Goal: Task Accomplishment & Management: Use online tool/utility

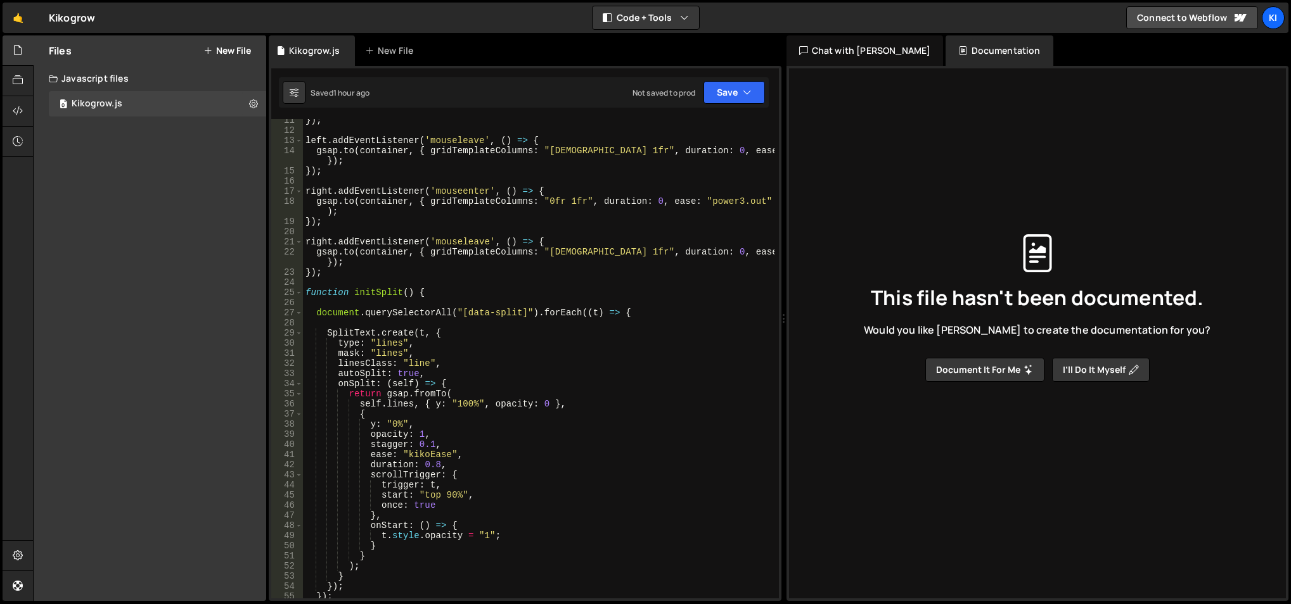
click at [16, 18] on link "🤙" at bounding box center [18, 18] width 31 height 30
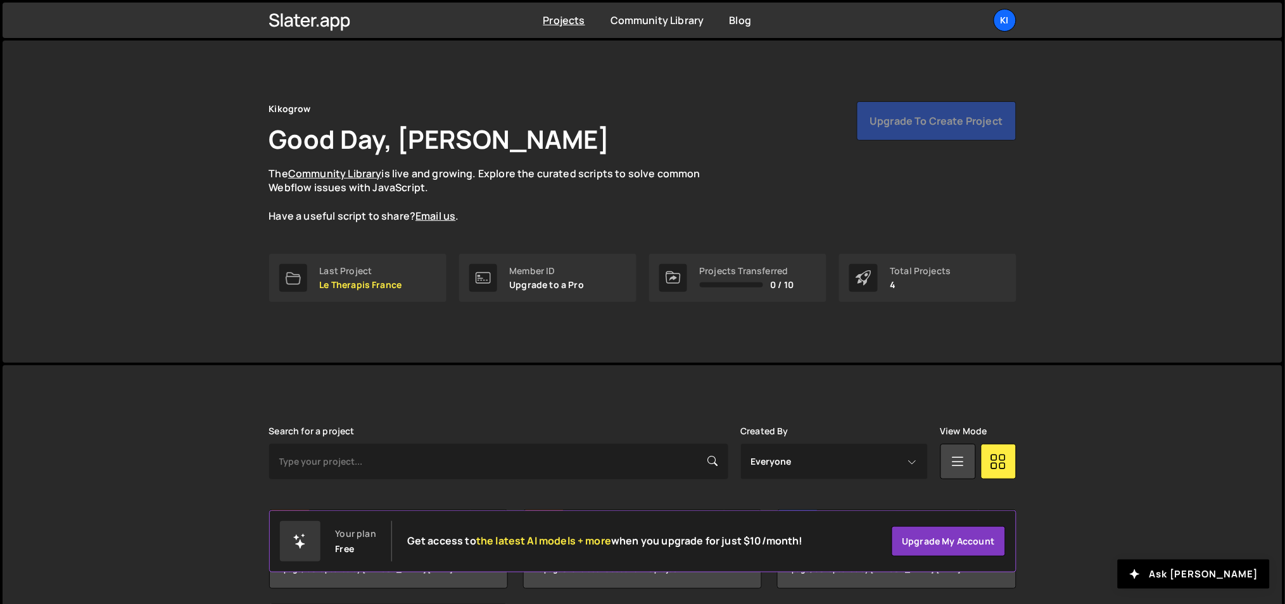
scroll to position [142, 0]
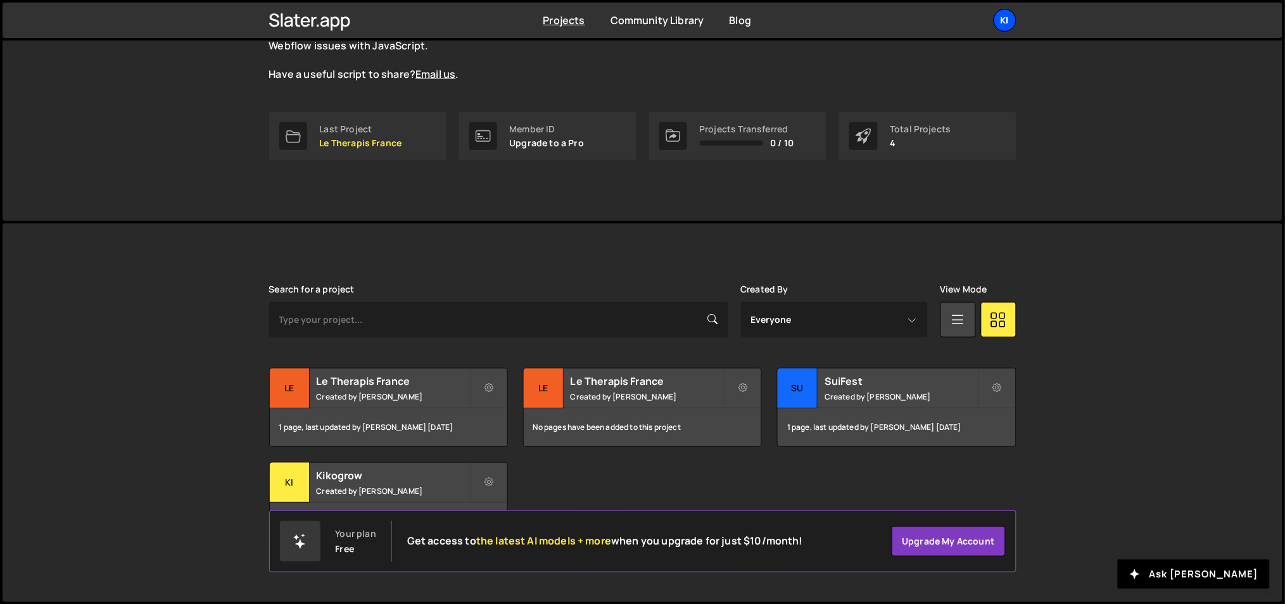
click at [1004, 21] on div "Ki" at bounding box center [1005, 20] width 23 height 23
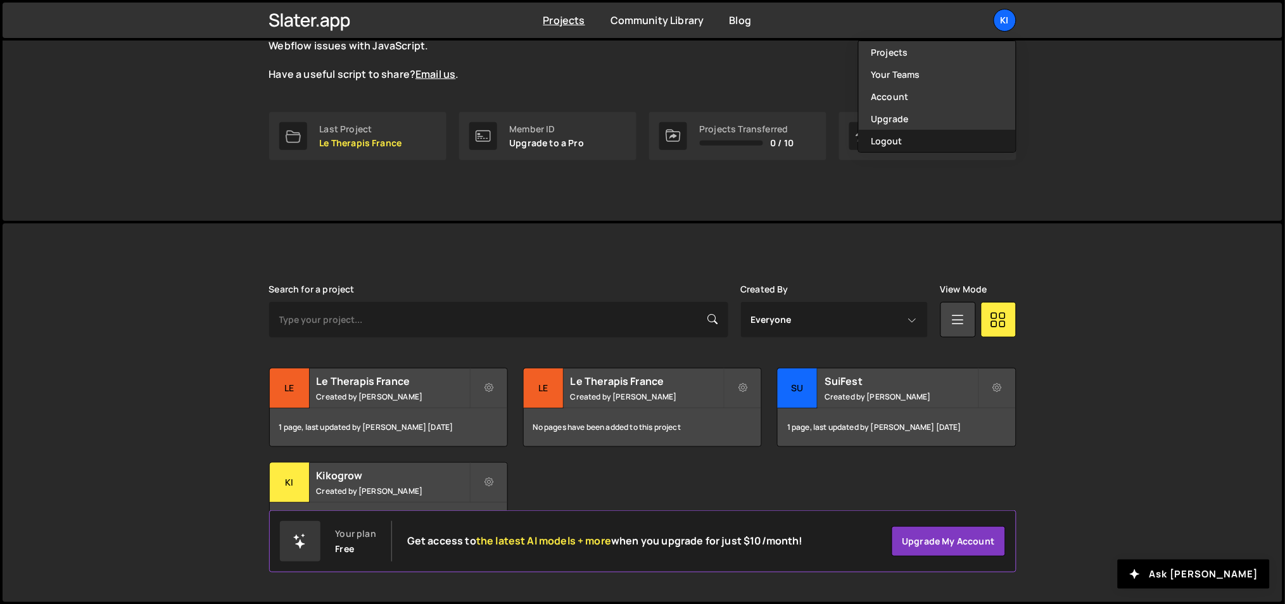
click at [948, 142] on button "Logout" at bounding box center [937, 141] width 157 height 22
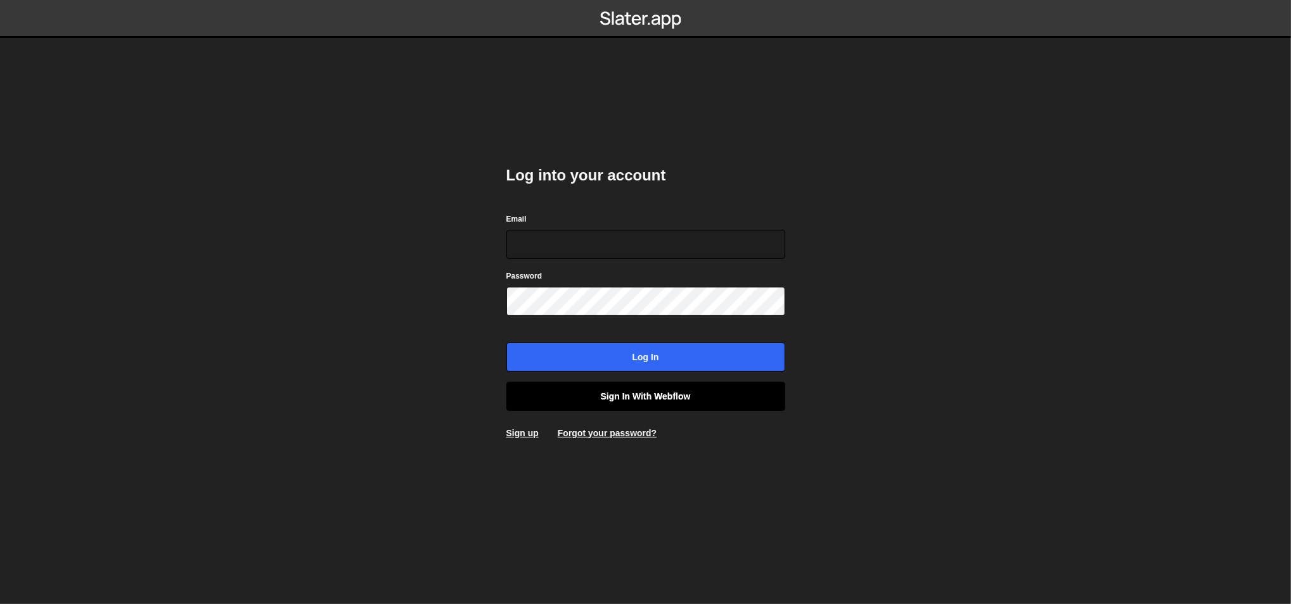
type input "[EMAIL_ADDRESS][DOMAIN_NAME]"
click at [660, 391] on link "Sign in with Webflow" at bounding box center [645, 396] width 279 height 29
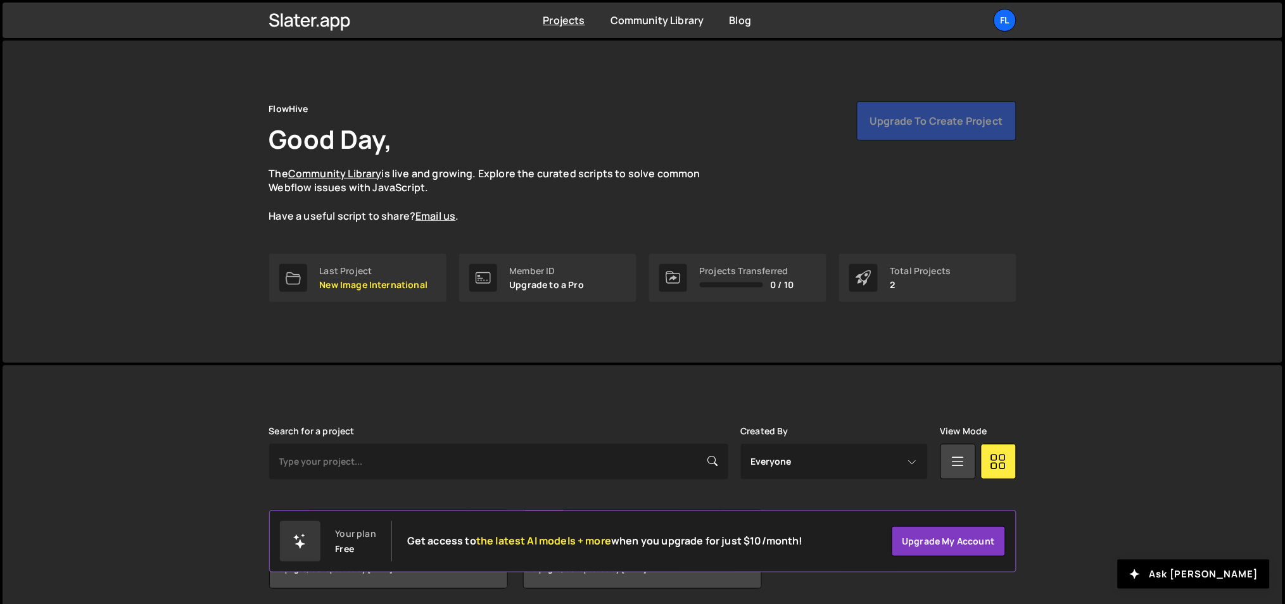
scroll to position [47, 0]
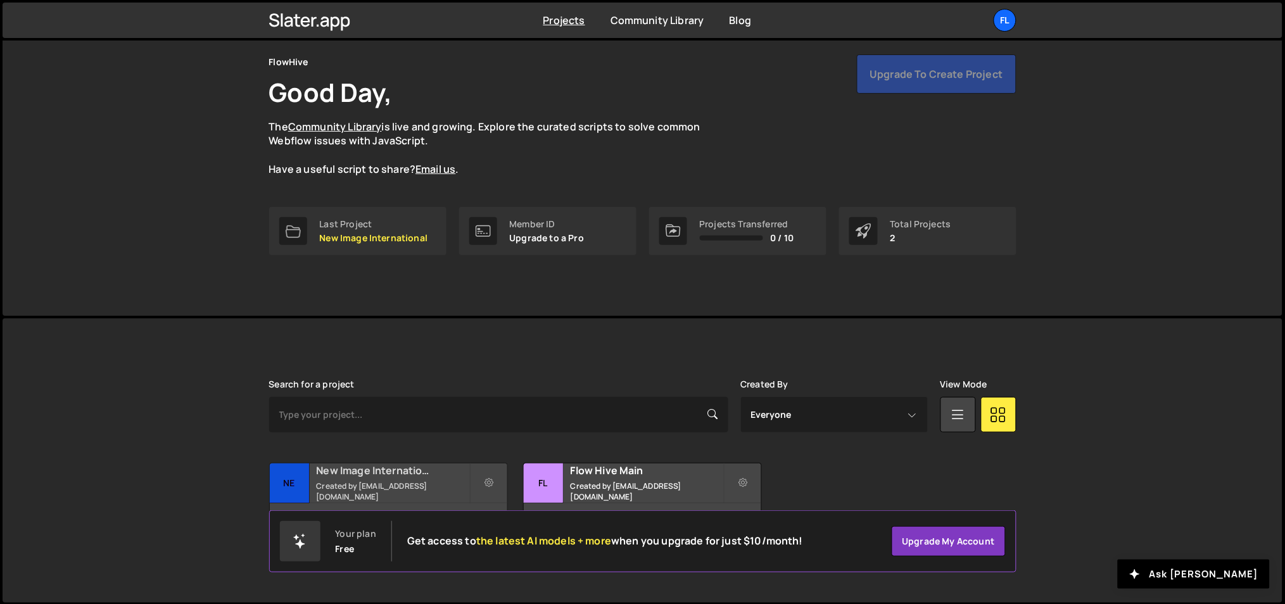
click at [400, 469] on h2 "New Image International" at bounding box center [393, 471] width 153 height 14
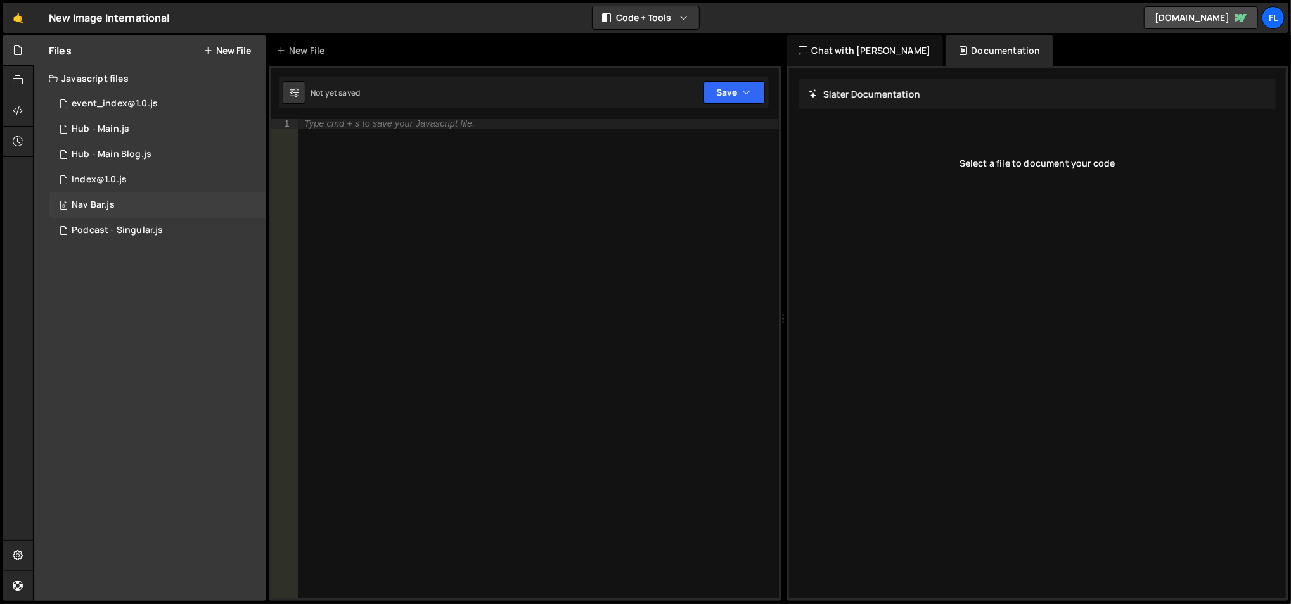
click at [158, 194] on div "8 Nav Bar.js 0" at bounding box center [157, 205] width 217 height 25
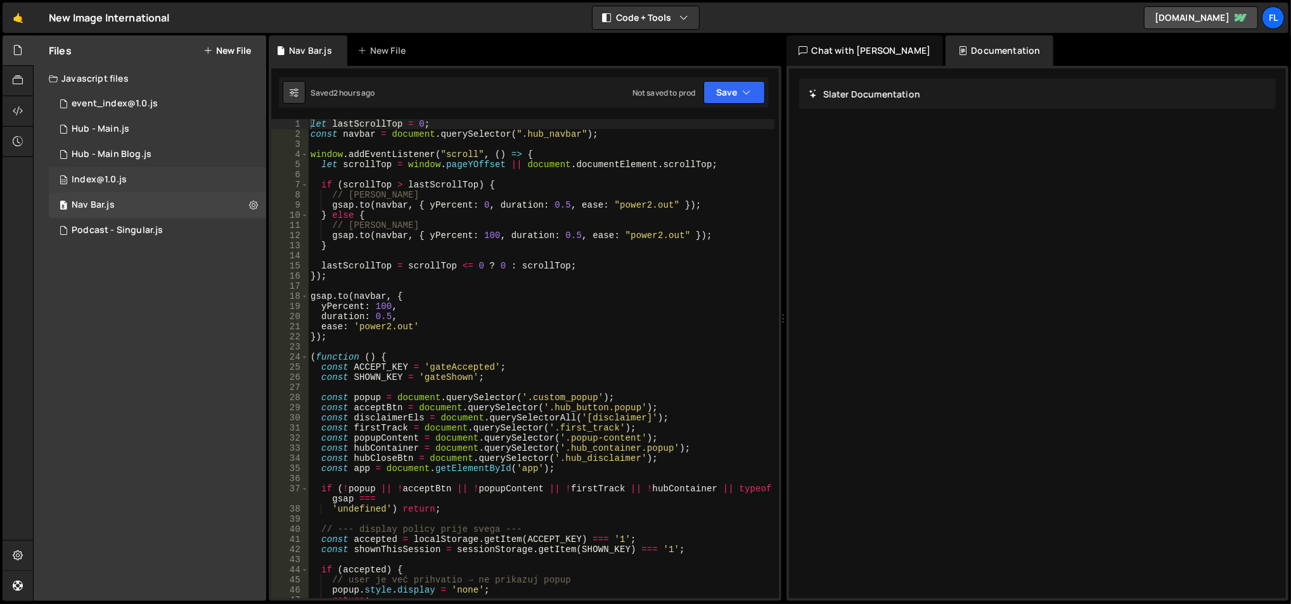
click at [158, 185] on div "22 Index@1.0.js 0" at bounding box center [157, 179] width 217 height 25
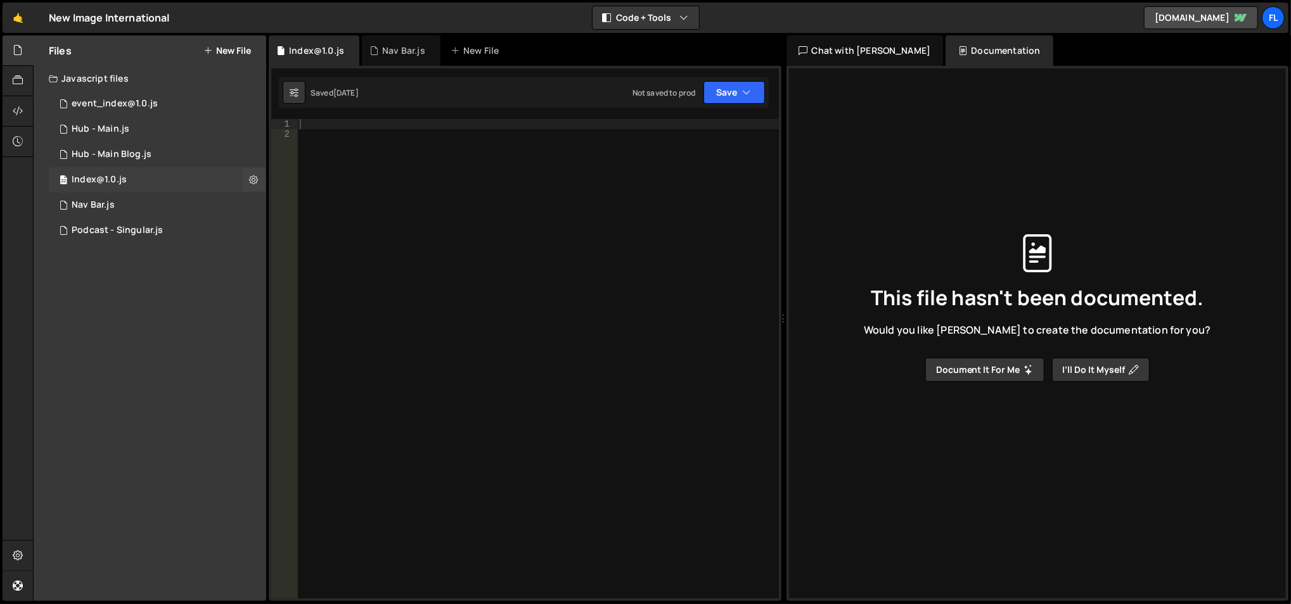
click at [158, 187] on div "22 Index@1.0.js 0" at bounding box center [157, 179] width 217 height 25
click at [245, 186] on button at bounding box center [253, 180] width 23 height 23
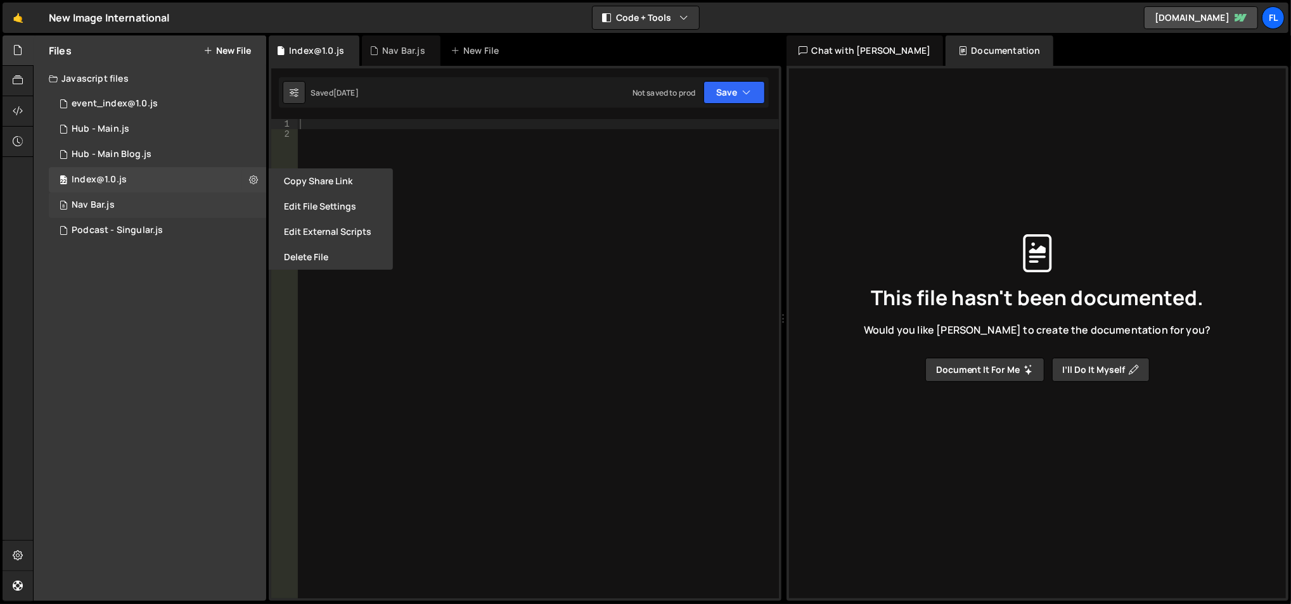
click at [180, 203] on div "8 Nav Bar.js 0" at bounding box center [157, 205] width 217 height 25
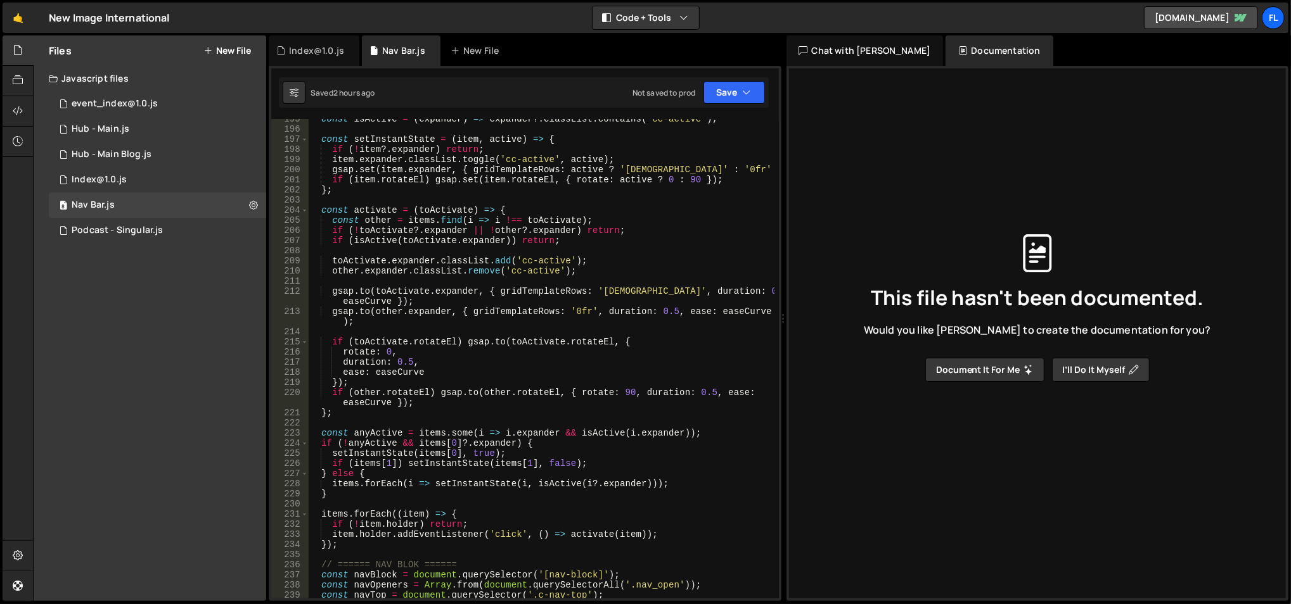
scroll to position [2007, 0]
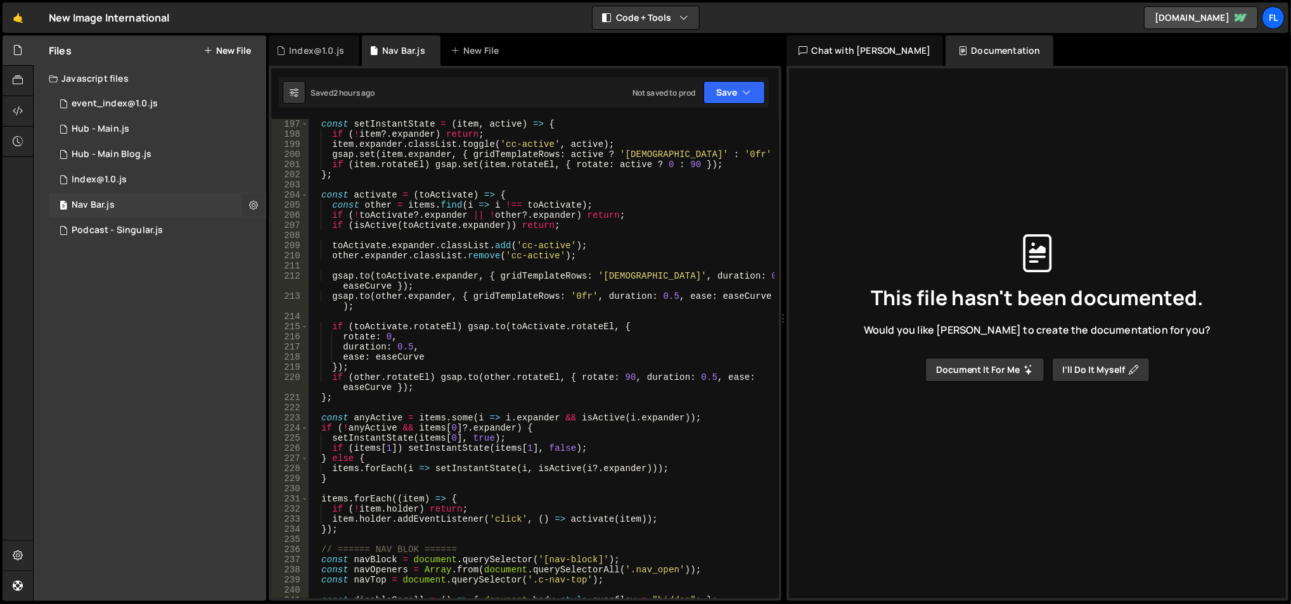
click at [246, 205] on button at bounding box center [253, 205] width 23 height 23
click at [295, 230] on button "Edit File Settings" at bounding box center [331, 231] width 124 height 25
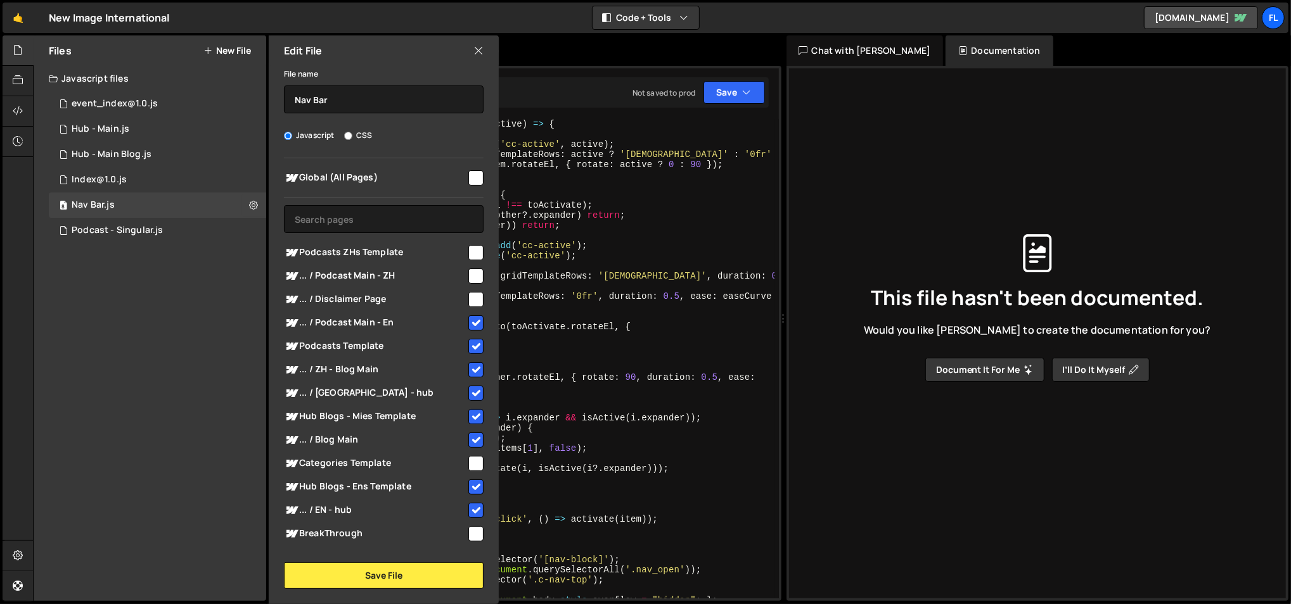
click at [480, 48] on icon at bounding box center [478, 51] width 10 height 14
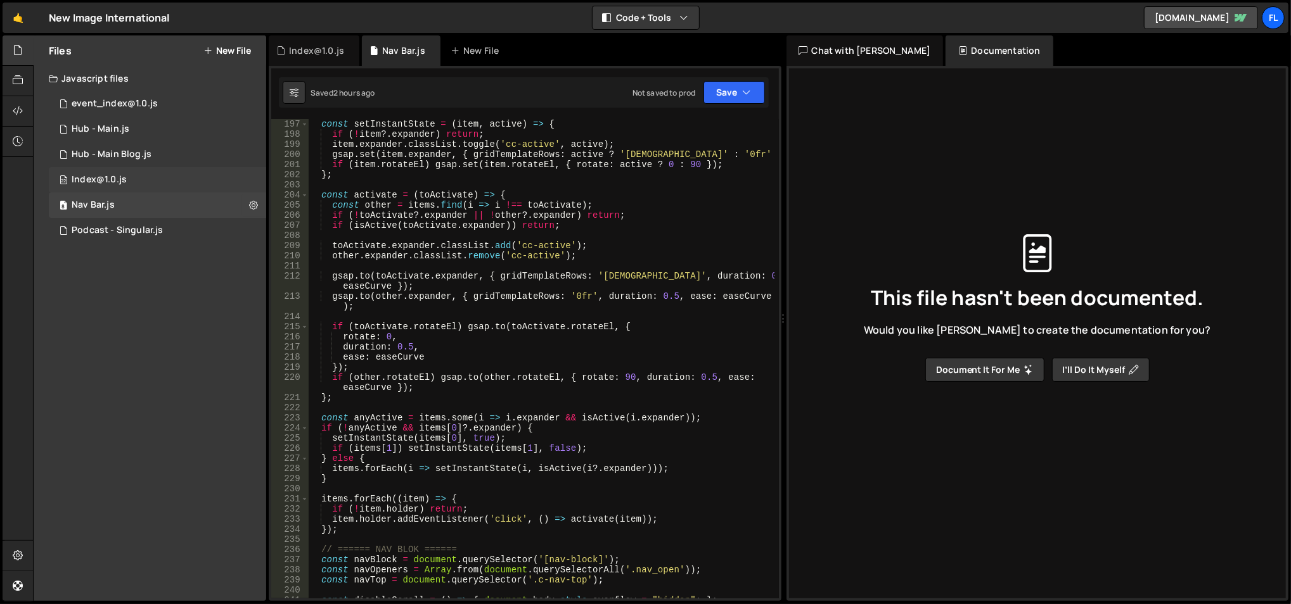
click at [130, 168] on div "22 Index@1.0.js 0" at bounding box center [157, 179] width 217 height 25
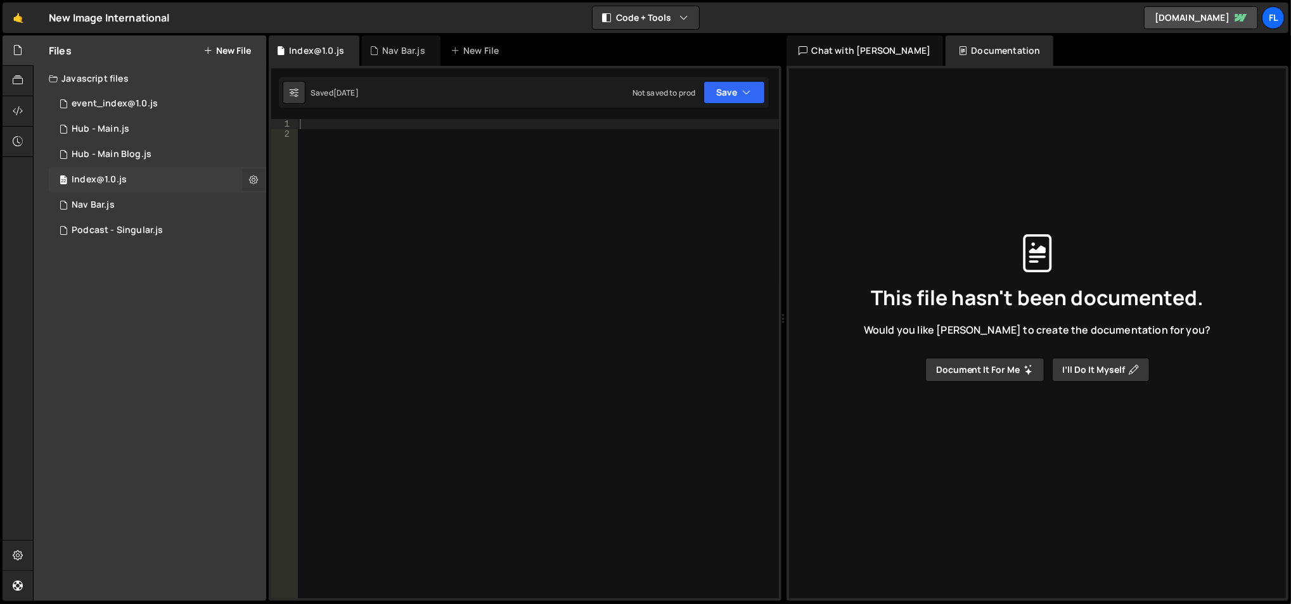
click at [252, 175] on icon at bounding box center [253, 180] width 9 height 12
type input "Index@1.0"
radio input "true"
checkbox input "true"
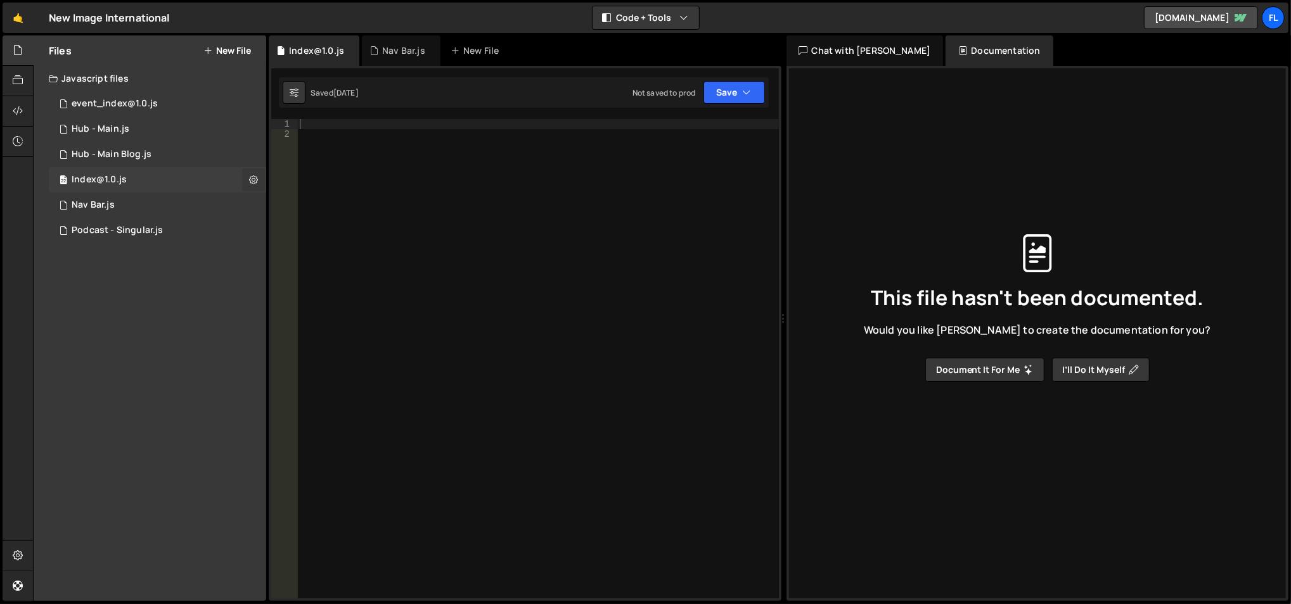
checkbox input "true"
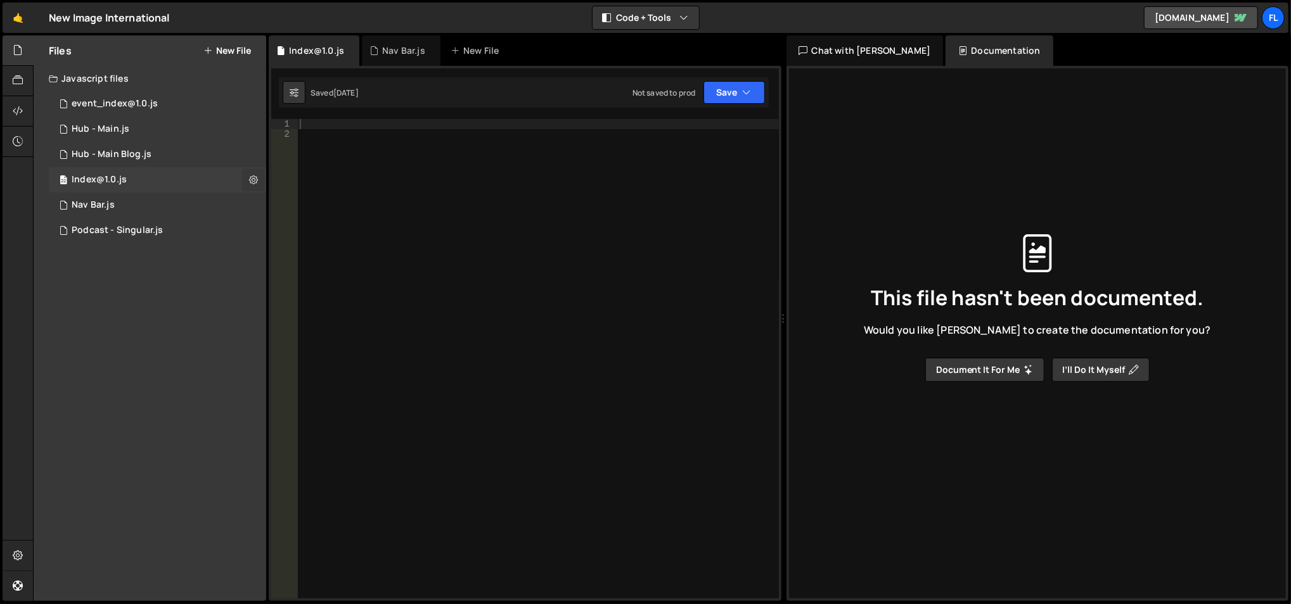
checkbox input "true"
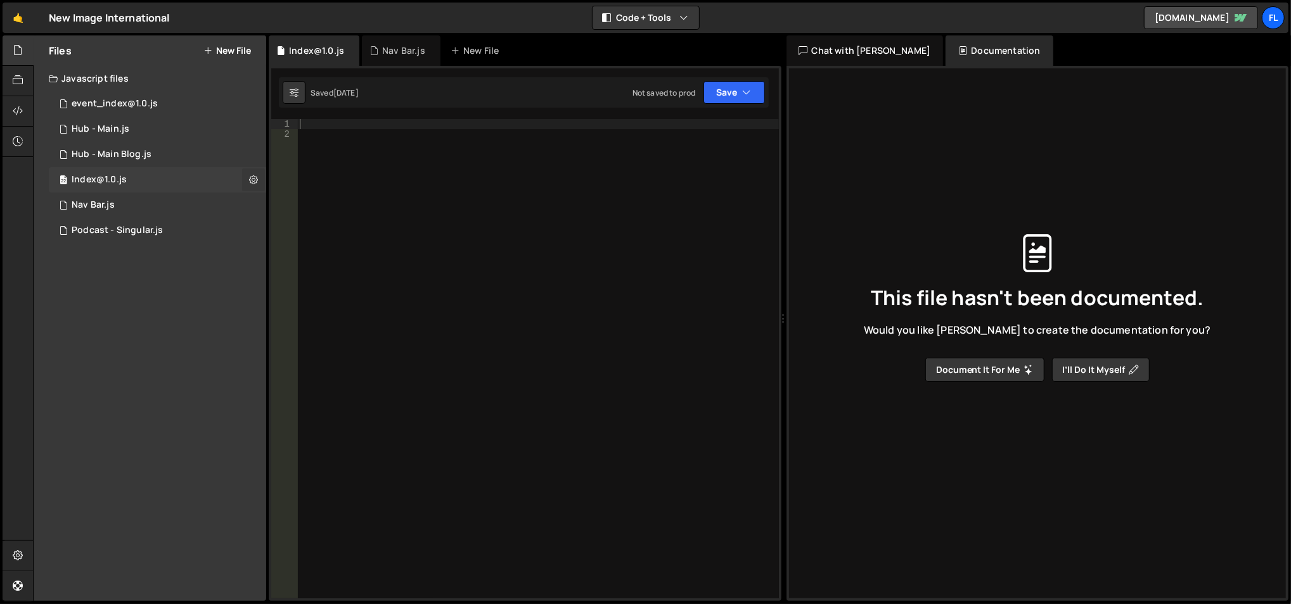
checkbox input "true"
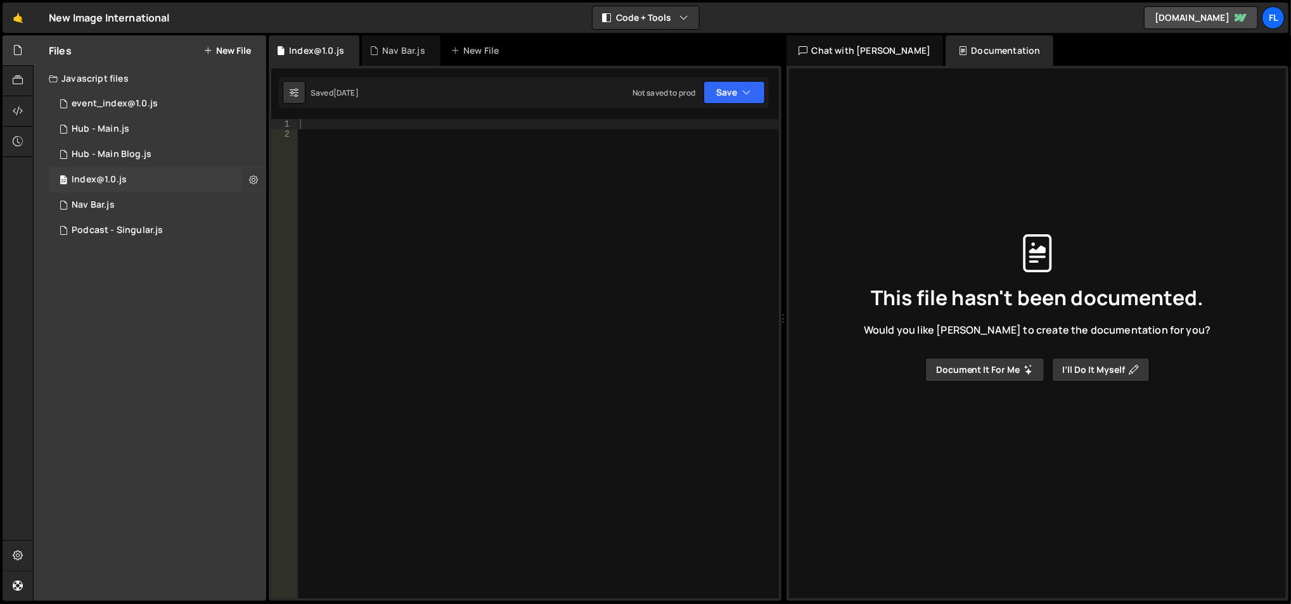
checkbox input "true"
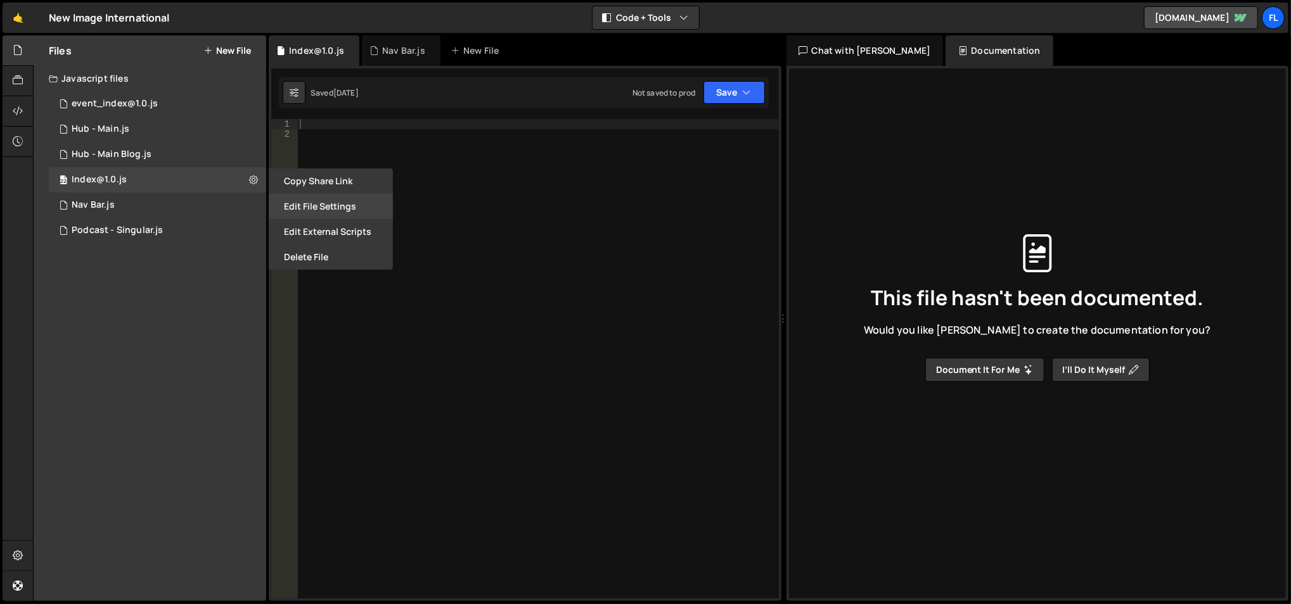
click at [300, 198] on button "Edit File Settings" at bounding box center [331, 206] width 124 height 25
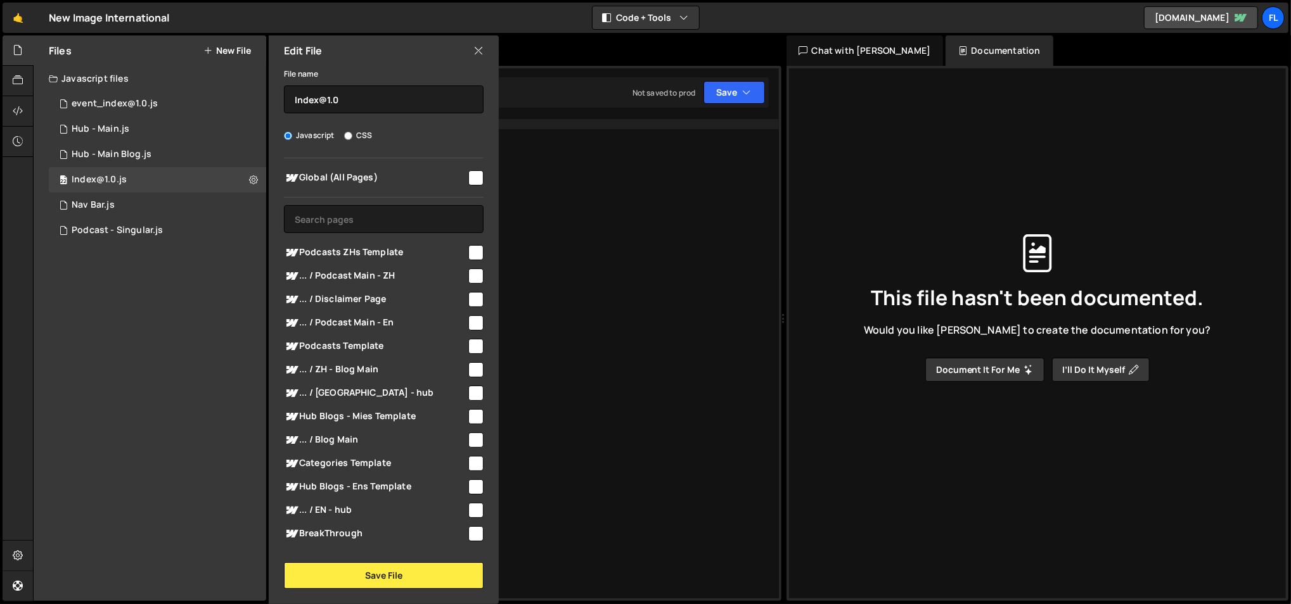
click at [468, 180] on input "checkbox" at bounding box center [475, 177] width 15 height 15
checkbox input "true"
click at [421, 575] on button "Save File" at bounding box center [384, 576] width 200 height 27
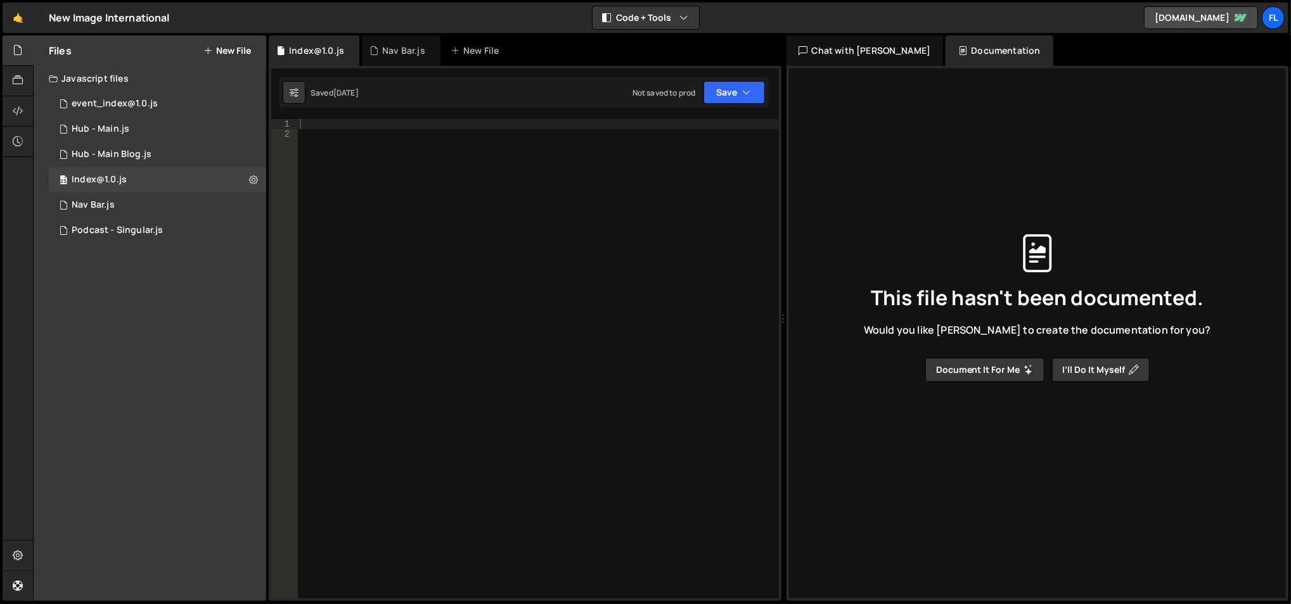
click at [407, 129] on div at bounding box center [538, 369] width 482 height 501
click at [397, 113] on div "1 Type cmd + s to save your Javascript file. הההההההההההההההההההההההההההההההההה…" at bounding box center [525, 333] width 513 height 535
click at [397, 120] on div at bounding box center [538, 369] width 482 height 501
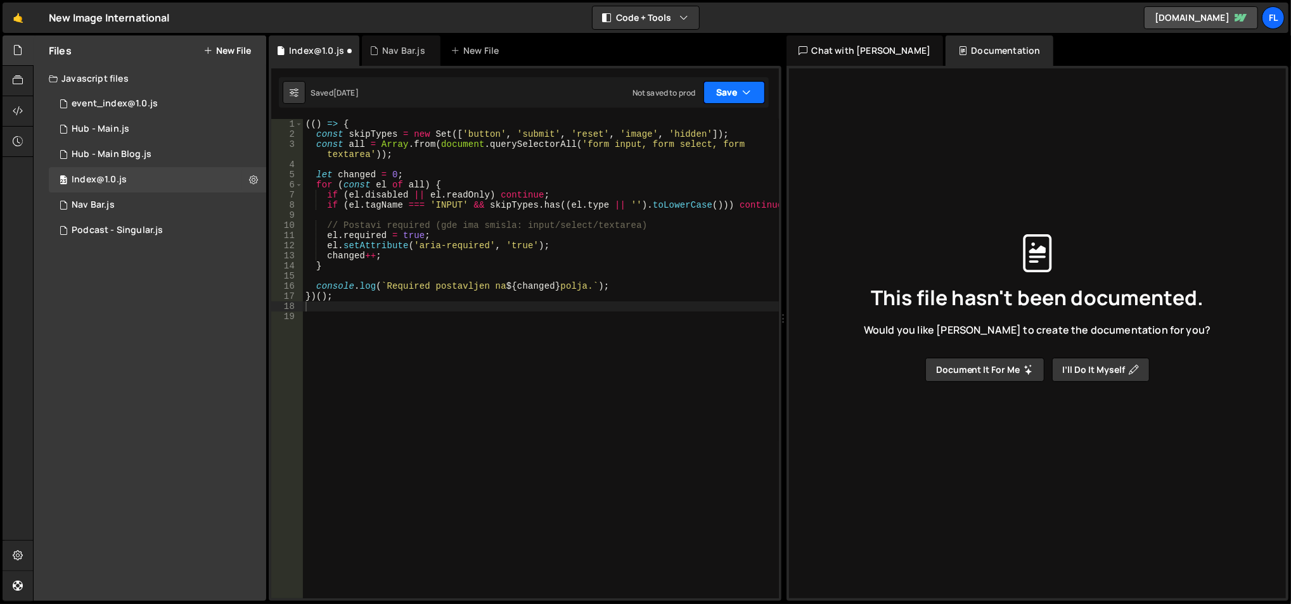
click at [718, 84] on button "Save" at bounding box center [733, 92] width 61 height 23
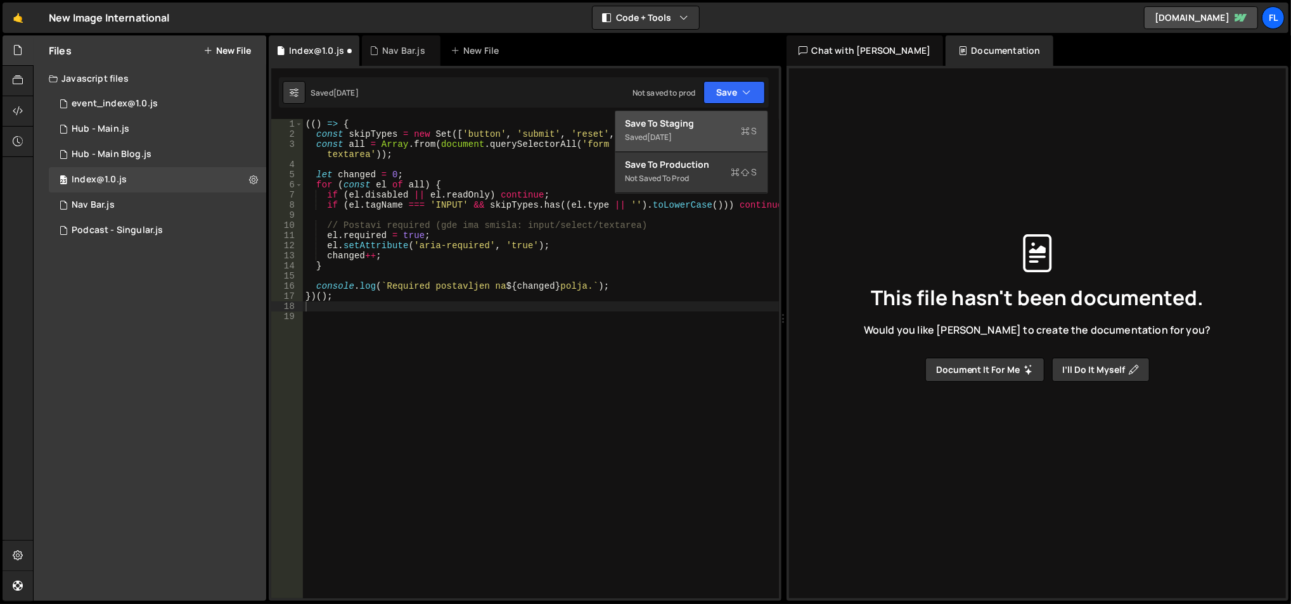
click at [672, 139] on div "1 month ago" at bounding box center [659, 137] width 25 height 11
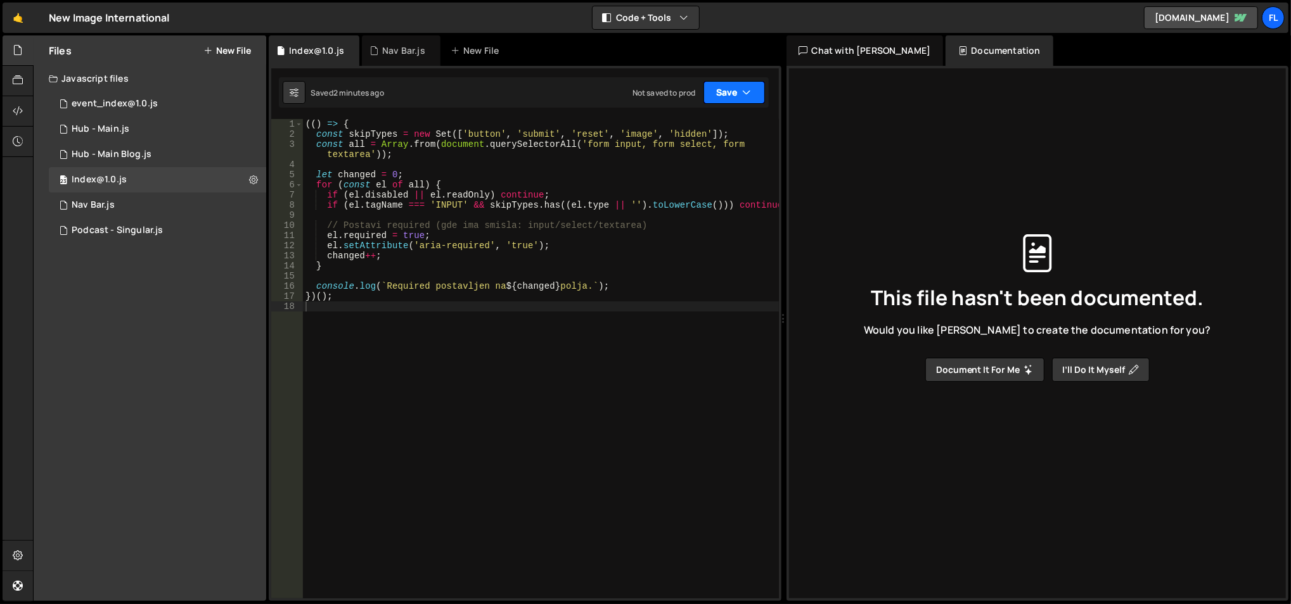
click at [743, 90] on icon "button" at bounding box center [747, 92] width 9 height 13
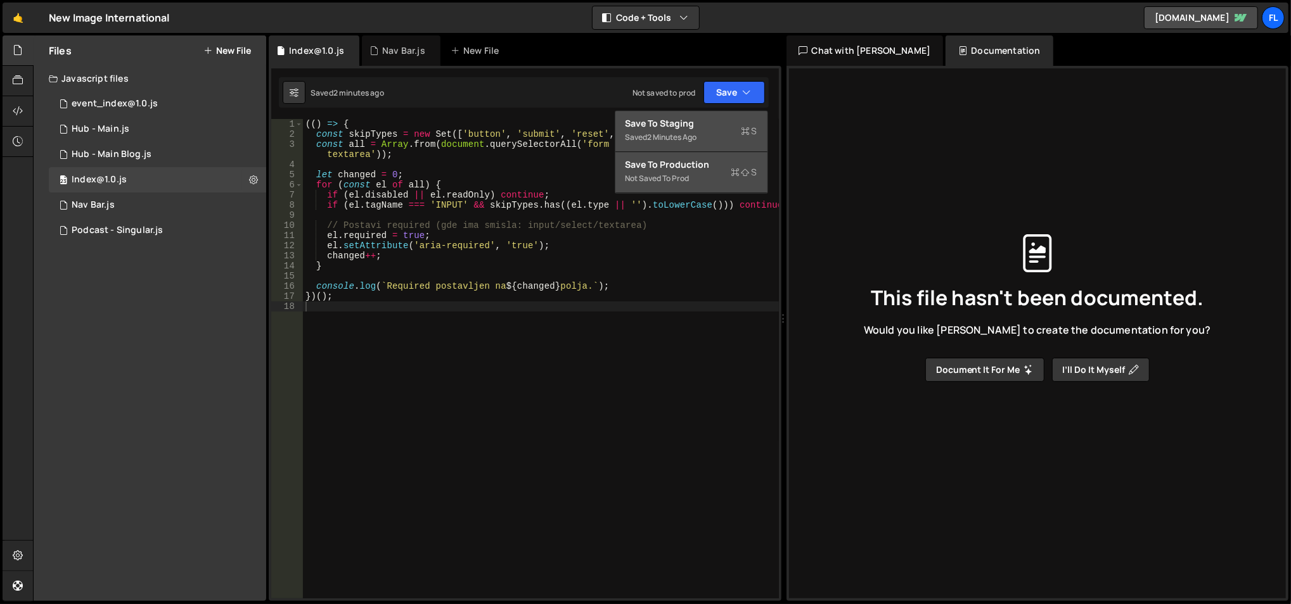
click at [695, 160] on div "Save to Production S" at bounding box center [691, 164] width 132 height 13
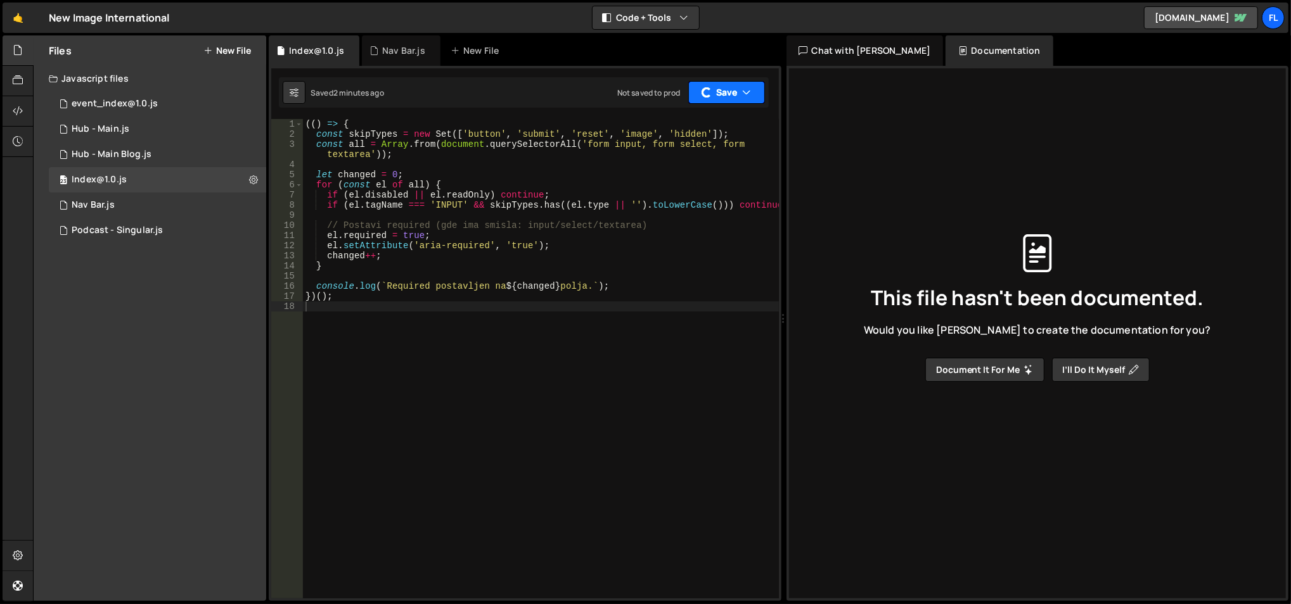
click at [712, 96] on button "Save" at bounding box center [726, 92] width 77 height 23
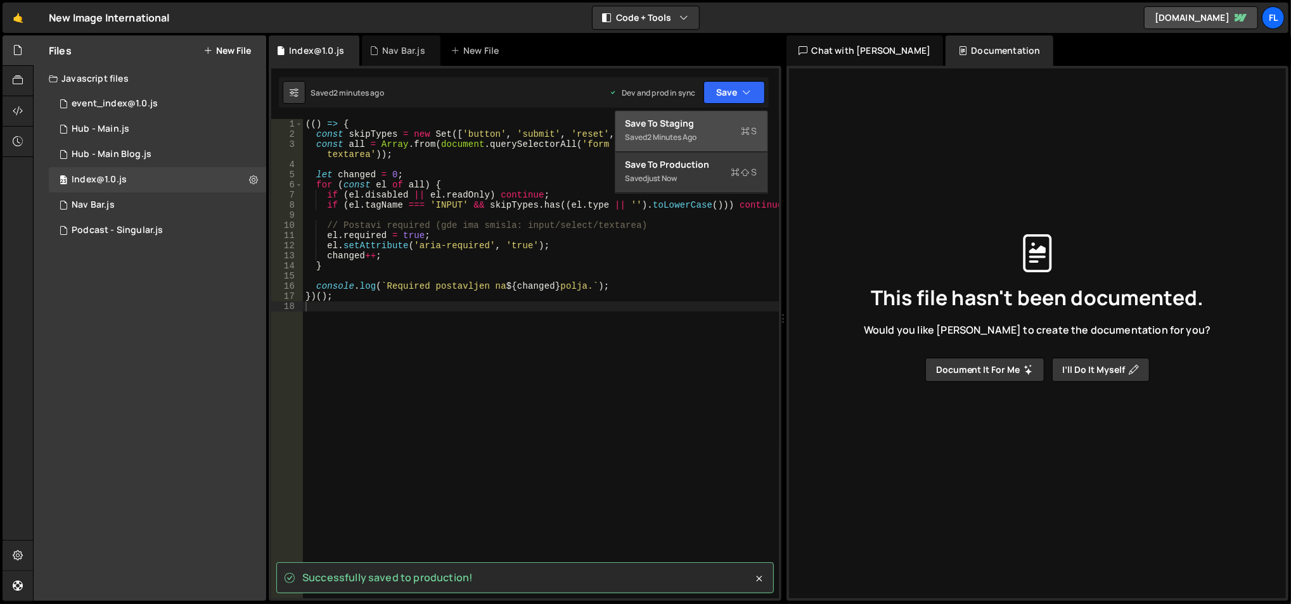
click at [561, 86] on div "Saved 2 minutes ago Dev and prod in sync Upgrade to Edit Save Save to Staging S…" at bounding box center [524, 92] width 490 height 30
